Goal: Task Accomplishment & Management: Use online tool/utility

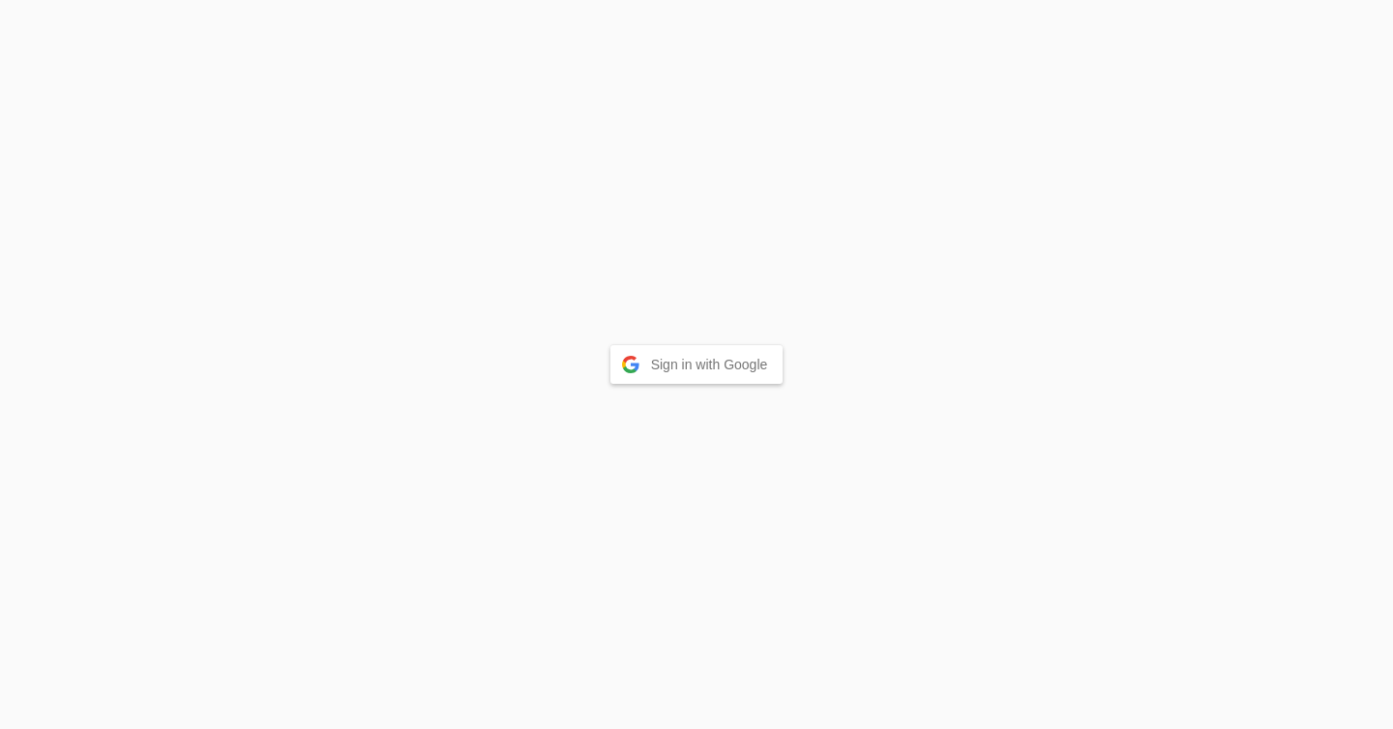
click at [665, 376] on button "Sign in with Google" at bounding box center [696, 364] width 173 height 39
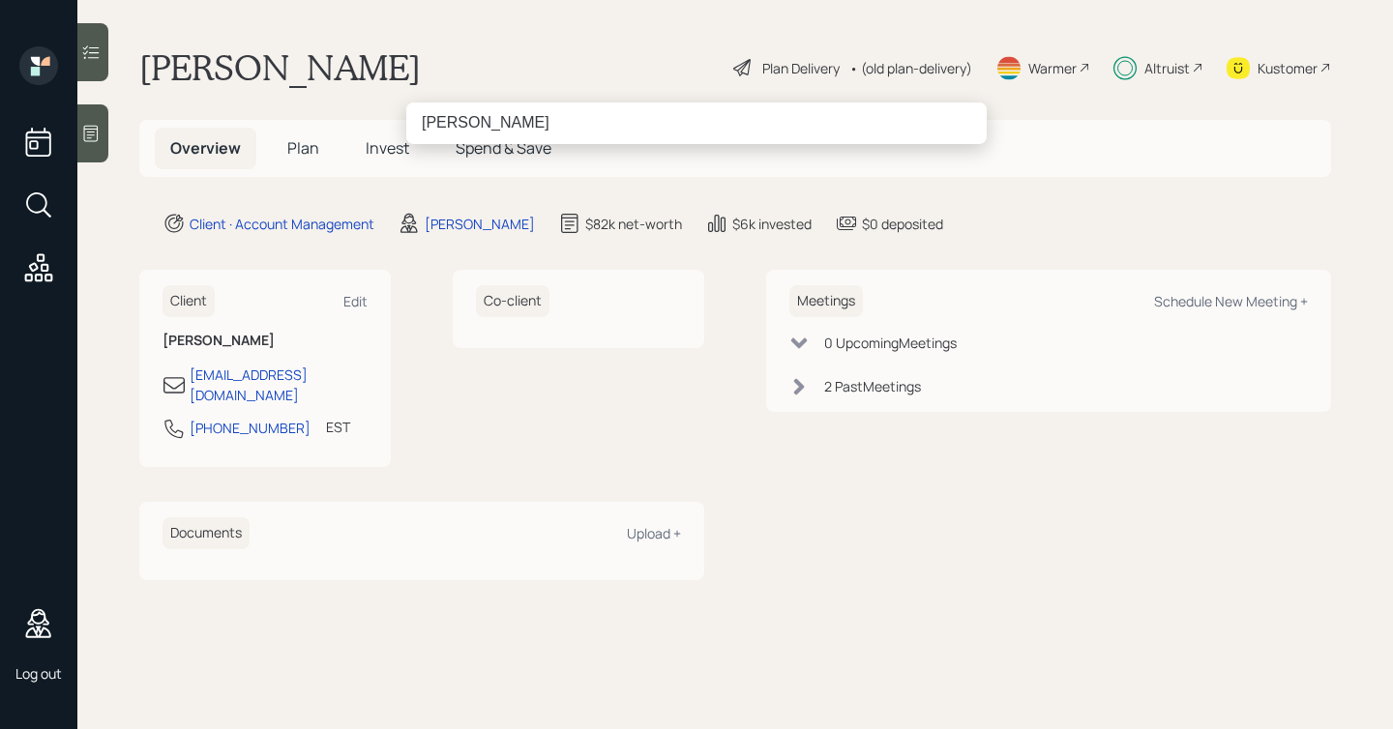
type input "eitan bar"
